Goal: Task Accomplishment & Management: Use online tool/utility

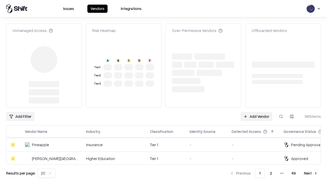
click at [256, 112] on link "Add Vendor" at bounding box center [256, 116] width 32 height 9
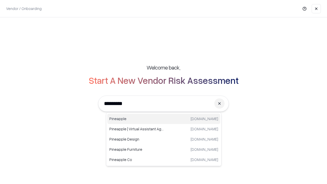
click at [164, 119] on div "Pineapple [DOMAIN_NAME]" at bounding box center [163, 119] width 113 height 10
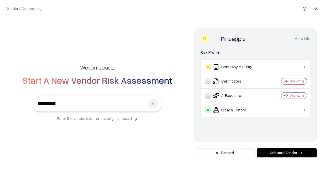
type input "*********"
click at [286, 153] on button "Onboard Vendor" at bounding box center [286, 152] width 60 height 9
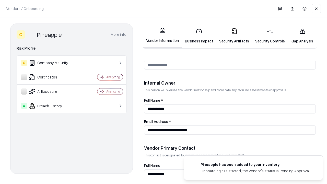
scroll to position [264, 0]
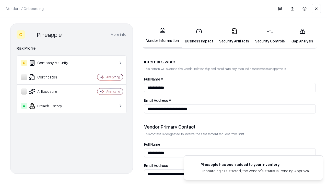
click at [199, 36] on link "Business Impact" at bounding box center [199, 36] width 34 height 24
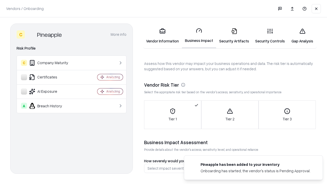
click at [234, 36] on link "Security Artifacts" at bounding box center [234, 36] width 36 height 24
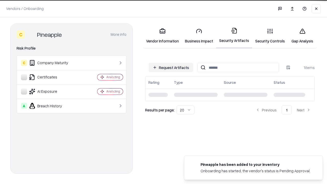
click at [171, 67] on button "Request Artifacts" at bounding box center [170, 67] width 44 height 9
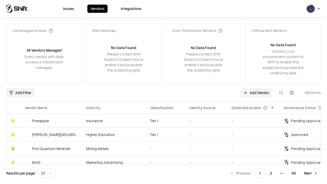
click at [256, 92] on link "Add Vendor" at bounding box center [256, 92] width 32 height 9
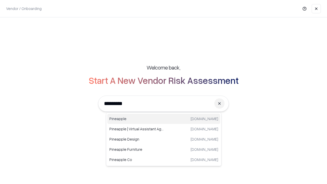
click at [164, 119] on div "Pineapple [DOMAIN_NAME]" at bounding box center [163, 119] width 113 height 10
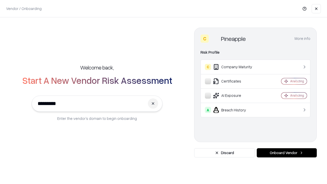
type input "*********"
click at [286, 153] on button "Onboard Vendor" at bounding box center [286, 152] width 60 height 9
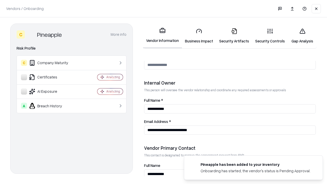
scroll to position [264, 0]
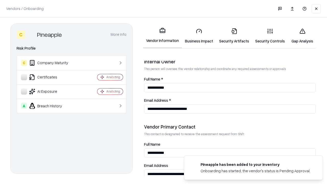
click at [302, 36] on link "Gap Analysis" at bounding box center [302, 36] width 29 height 24
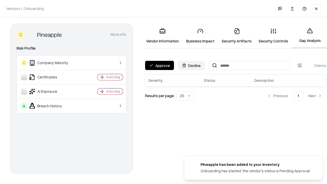
click at [159, 65] on button "Approve" at bounding box center [159, 65] width 29 height 9
